Goal: Information Seeking & Learning: Learn about a topic

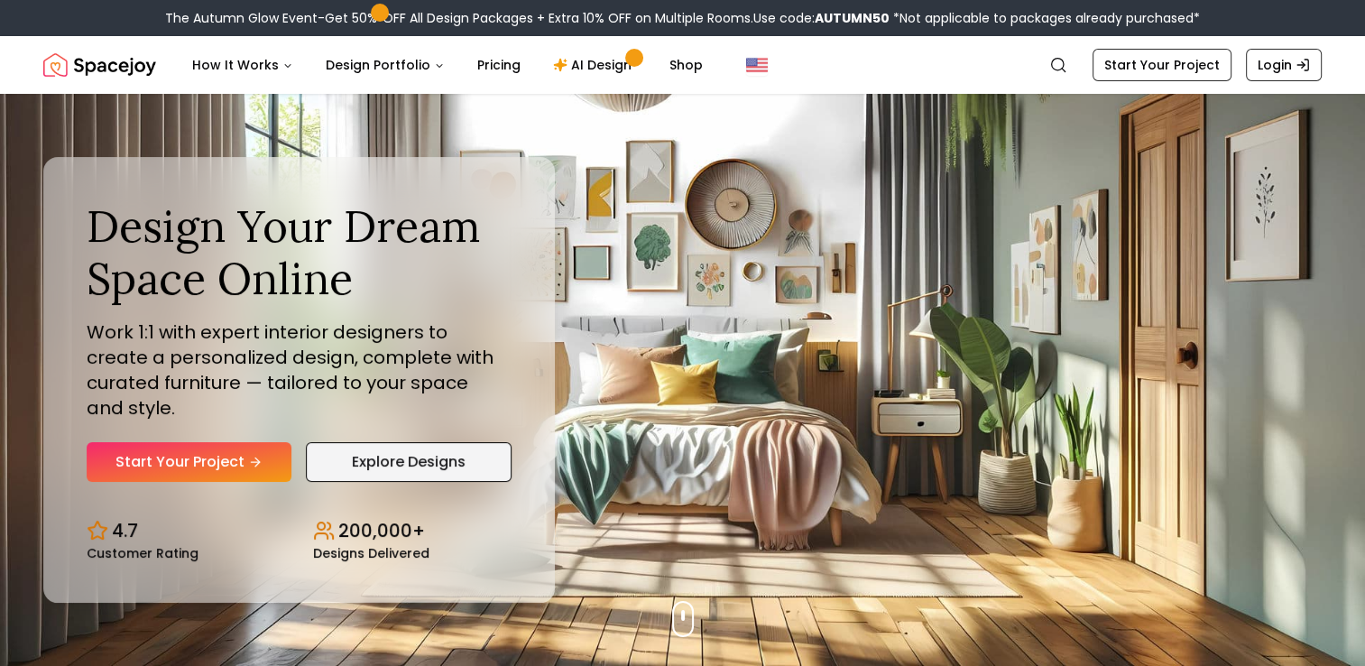
click at [423, 463] on link "Explore Designs" at bounding box center [409, 462] width 206 height 40
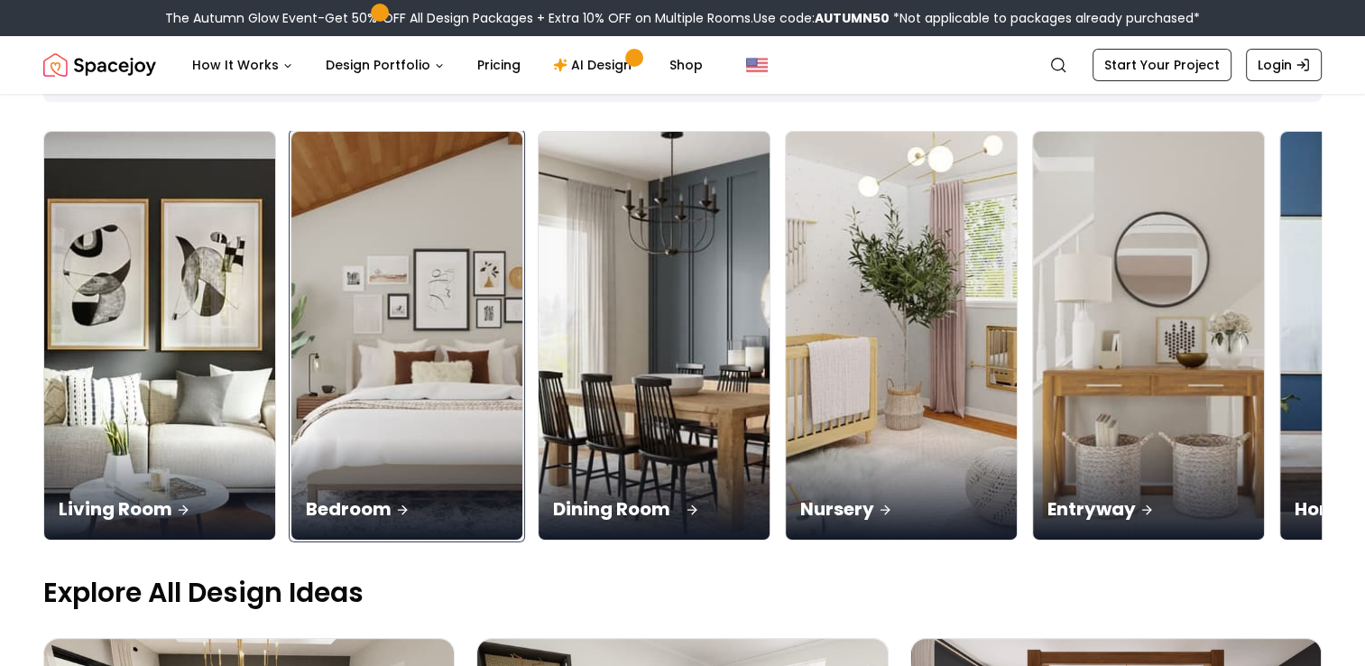
scroll to position [361, 0]
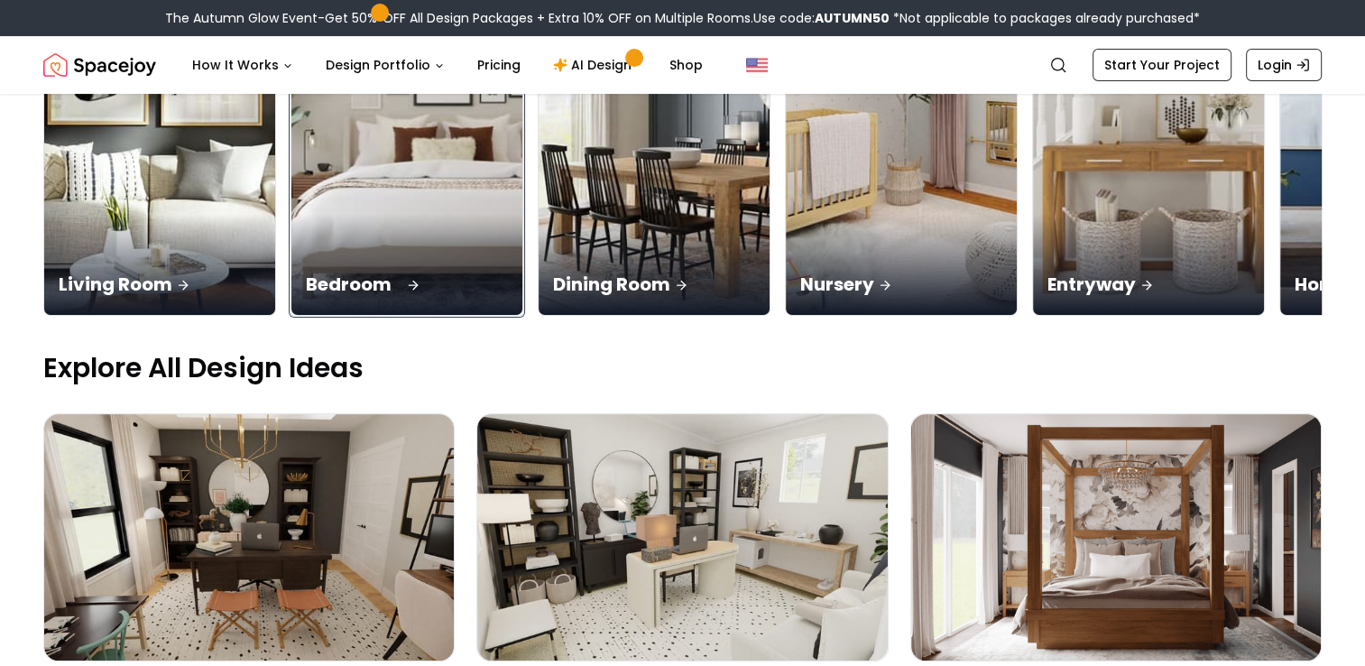
click at [291, 214] on div "Bedroom" at bounding box center [406, 264] width 231 height 101
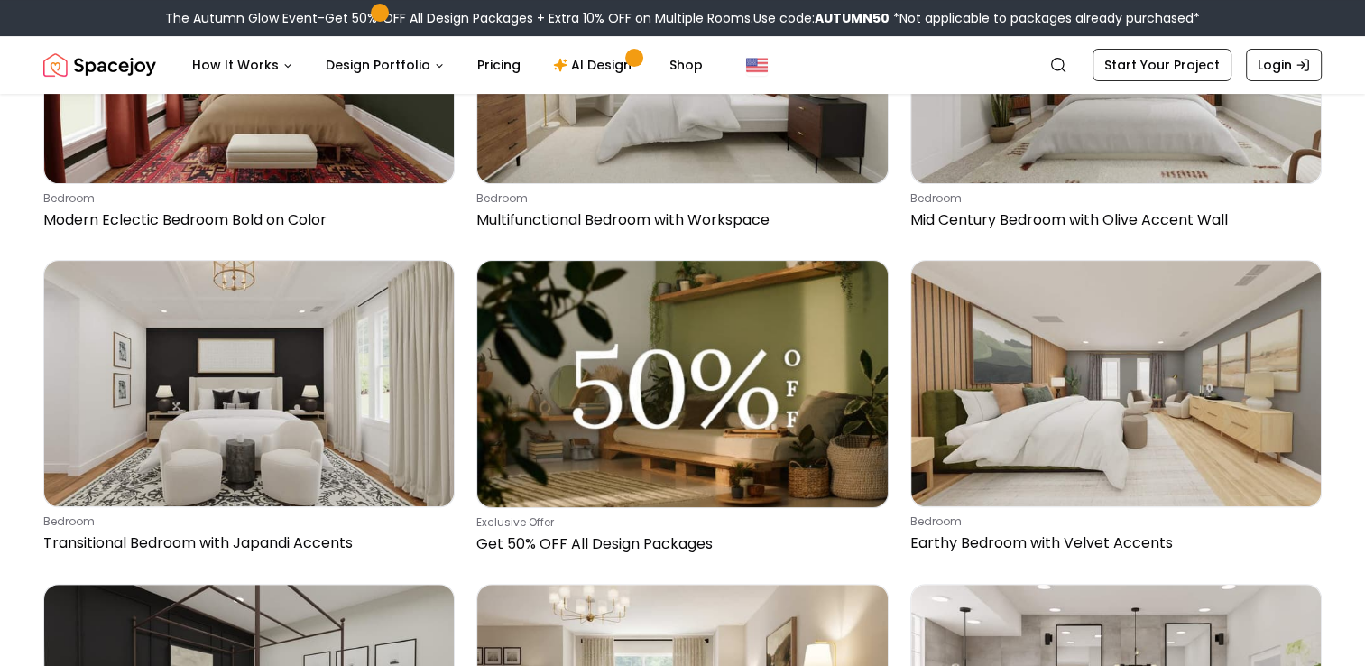
scroll to position [14159, 0]
